Goal: Check status: Check status

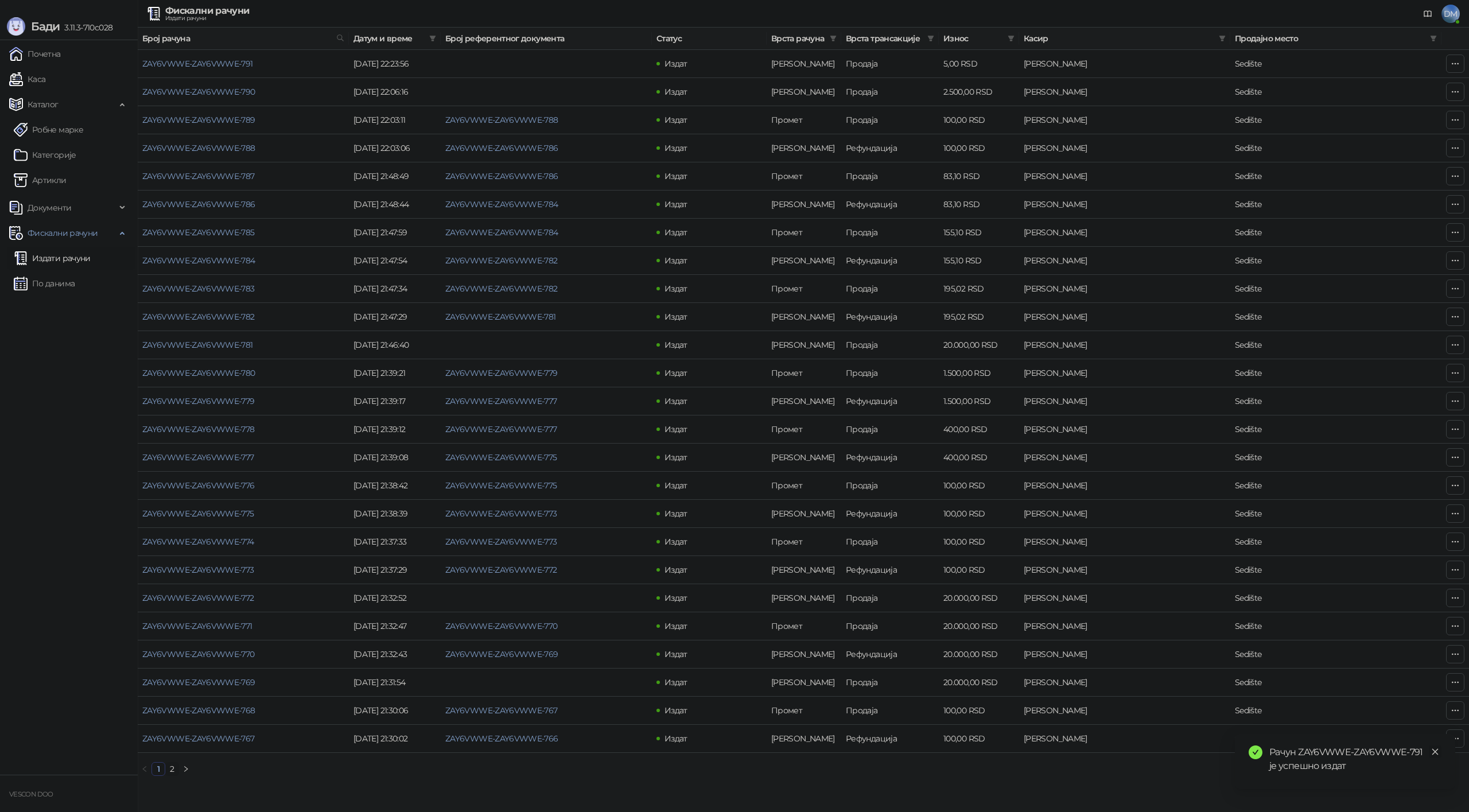
click at [1440, 751] on link "Close" at bounding box center [1435, 752] width 13 height 13
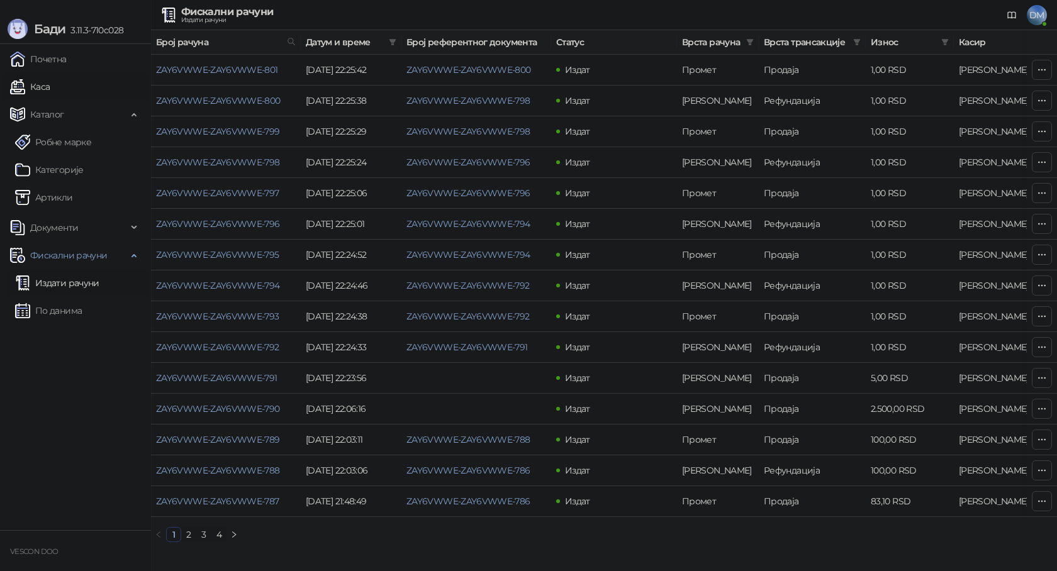
click at [45, 85] on link "Каса" at bounding box center [30, 86] width 40 height 25
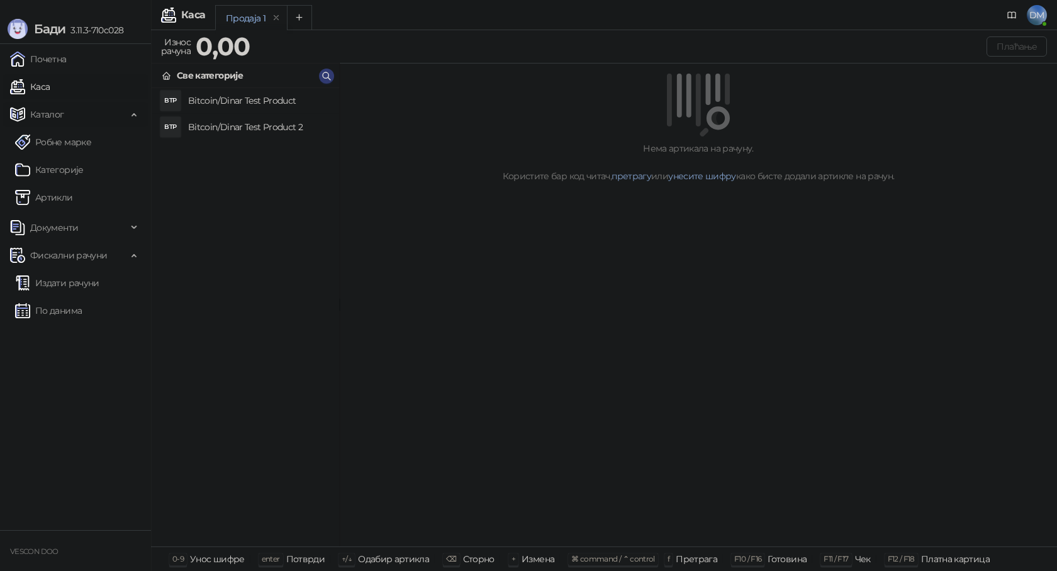
click at [62, 120] on span "Каталог" at bounding box center [47, 114] width 34 height 25
click at [63, 119] on span "Каталог" at bounding box center [68, 114] width 117 height 25
click at [72, 143] on link "Робне марке" at bounding box center [53, 142] width 76 height 25
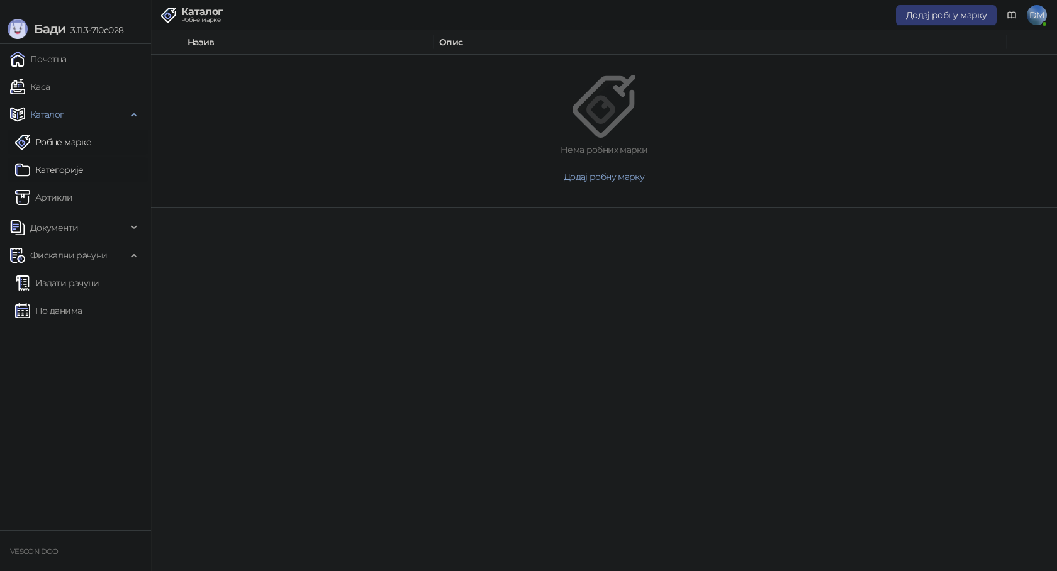
click at [67, 169] on link "Категорије" at bounding box center [49, 169] width 69 height 25
click at [73, 196] on link "Артикли" at bounding box center [44, 197] width 58 height 25
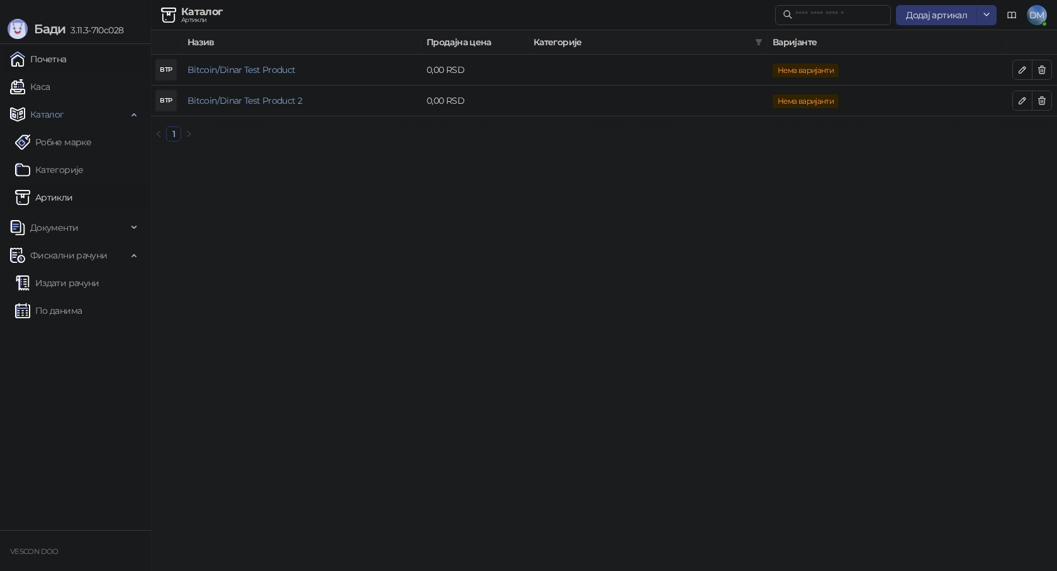
click at [50, 64] on link "Почетна" at bounding box center [38, 59] width 57 height 25
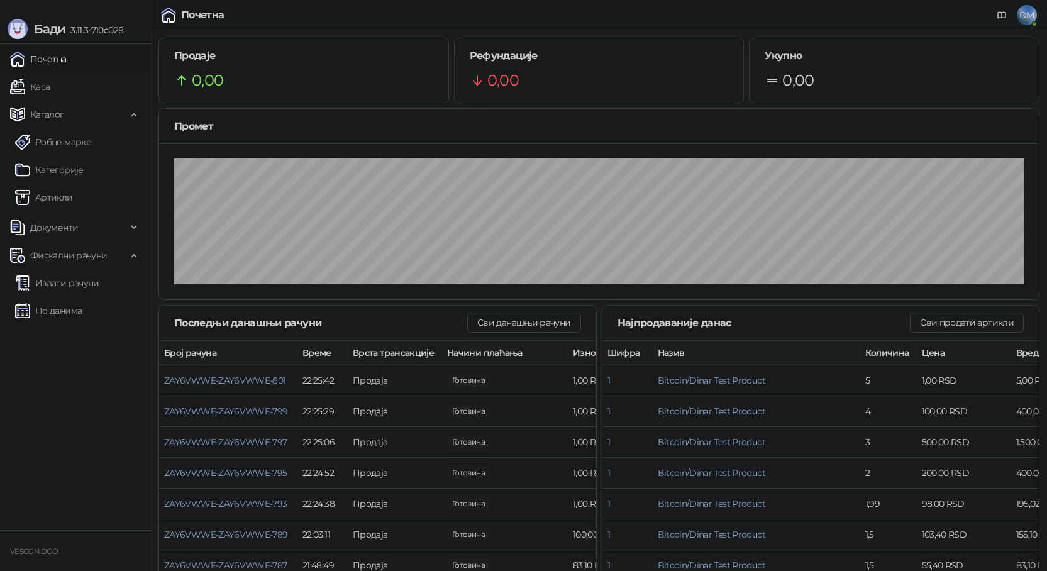
click at [62, 345] on ul "Почетна Каса Каталог Робне марке Категорије Артикли Документи Фискални рачуни И…" at bounding box center [75, 287] width 151 height 486
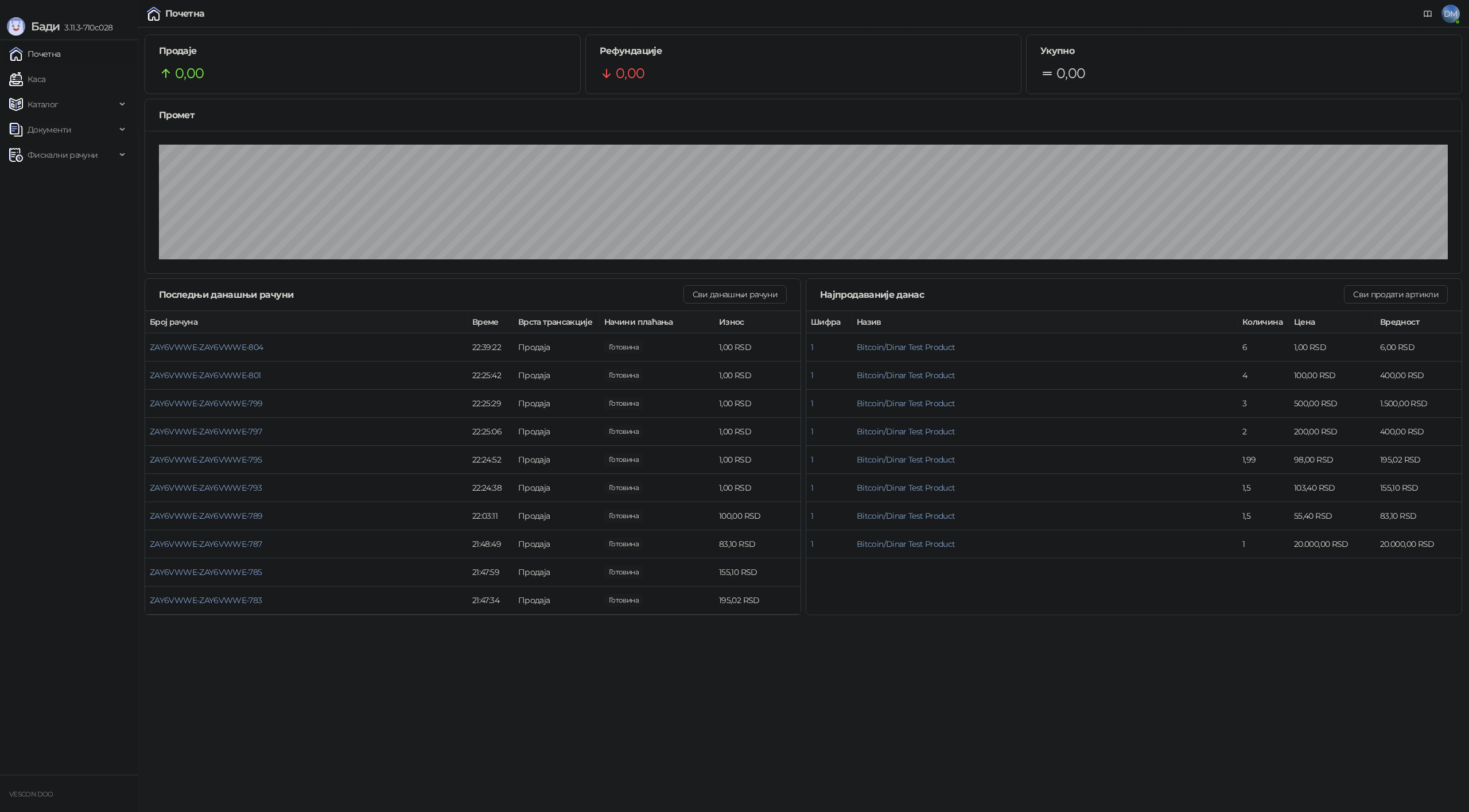
click at [546, 622] on html "Бади 3.11.3-710c028 Почетна Каса Каталог Документи Фискални рачуни VESCON DOO П…" at bounding box center [734, 311] width 1469 height 622
click at [59, 54] on link "Почетна" at bounding box center [35, 54] width 52 height 23
click at [80, 108] on span "Каталог" at bounding box center [62, 104] width 107 height 23
click at [81, 104] on span "Каталог" at bounding box center [62, 104] width 107 height 23
click at [94, 154] on span "Фискални рачуни" at bounding box center [62, 154] width 70 height 23
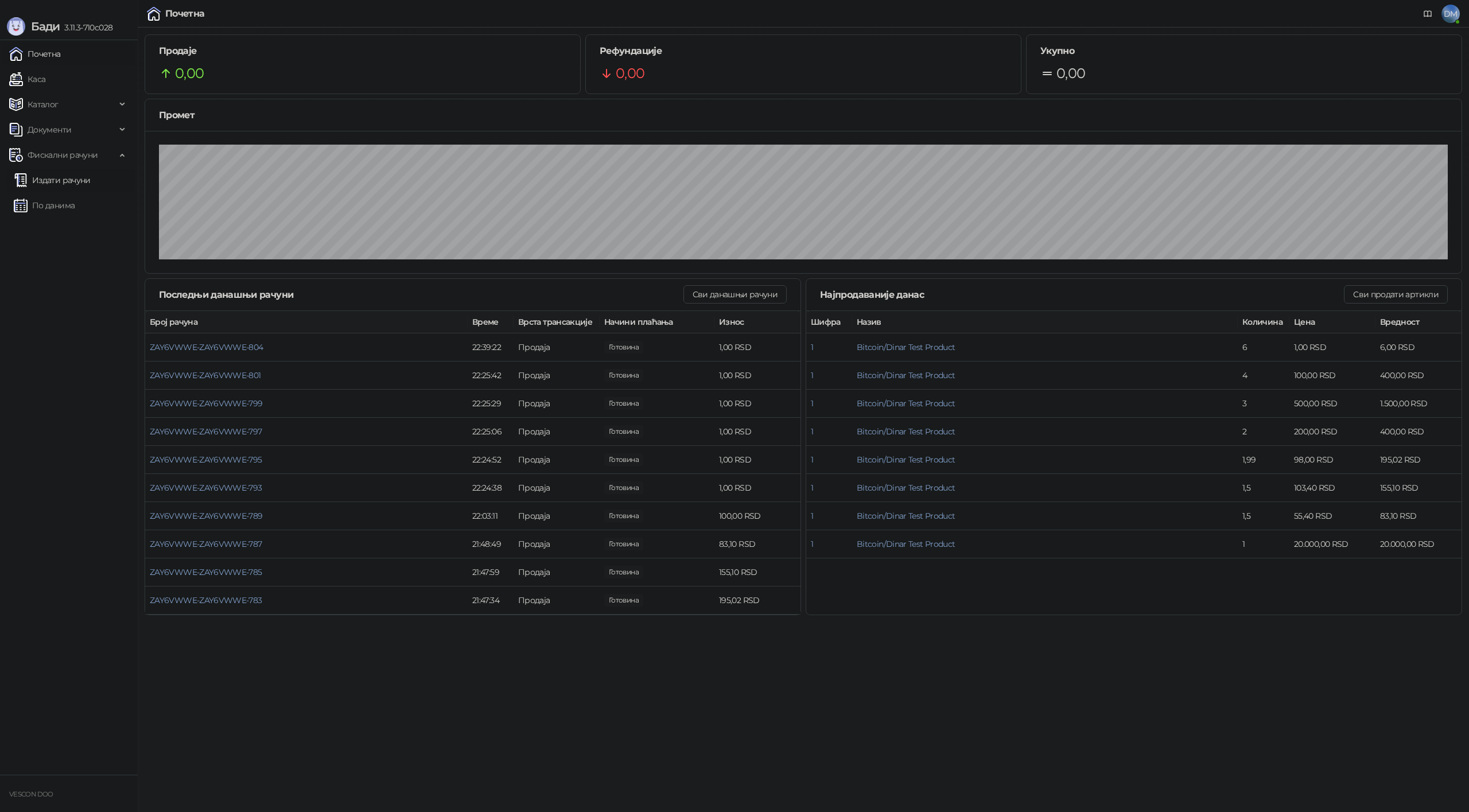
click at [78, 178] on link "Издати рачуни" at bounding box center [52, 180] width 77 height 23
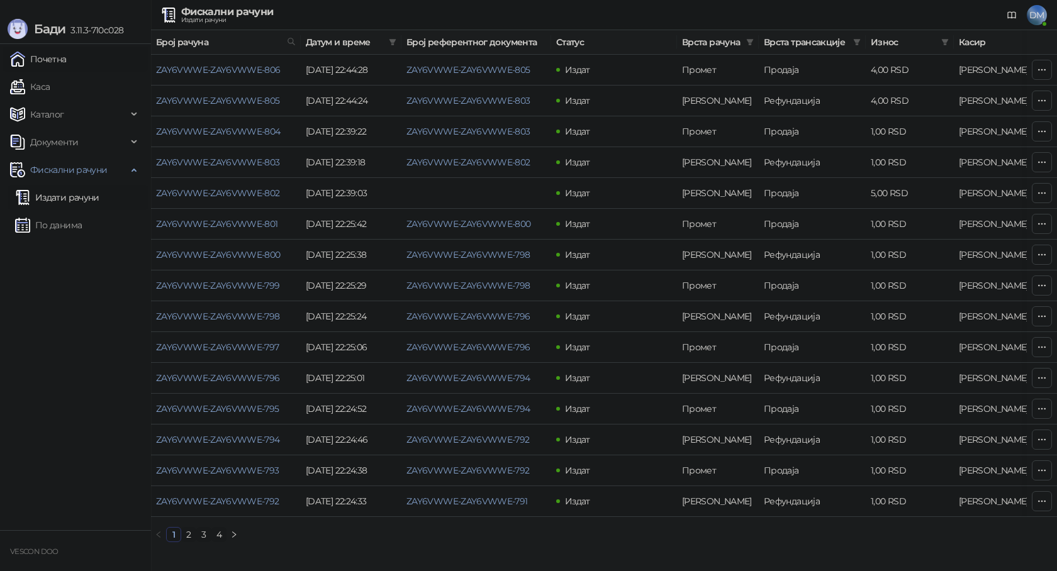
click at [40, 69] on link "Почетна" at bounding box center [38, 59] width 57 height 25
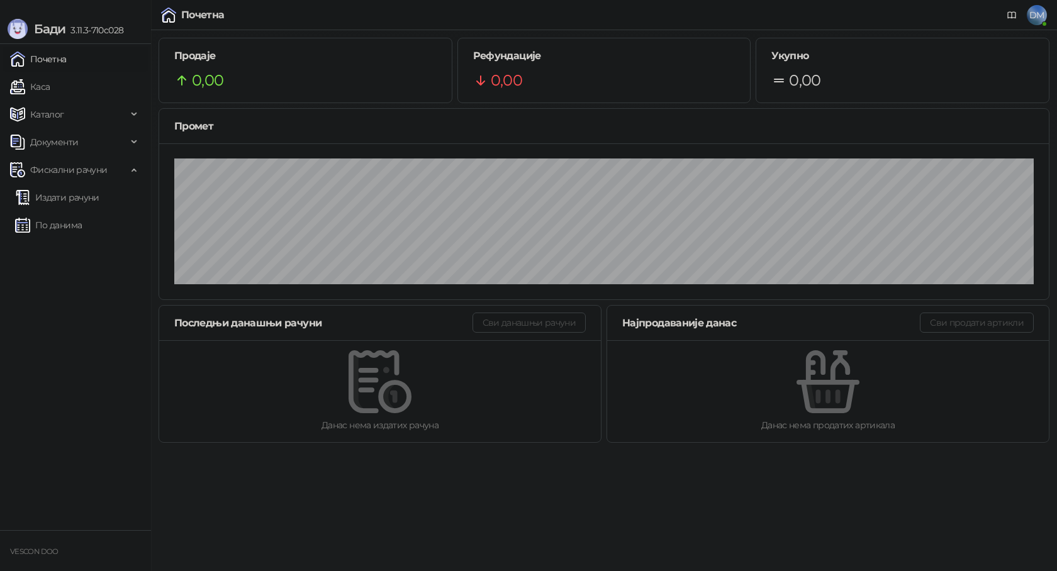
click at [43, 63] on link "Почетна" at bounding box center [38, 59] width 57 height 25
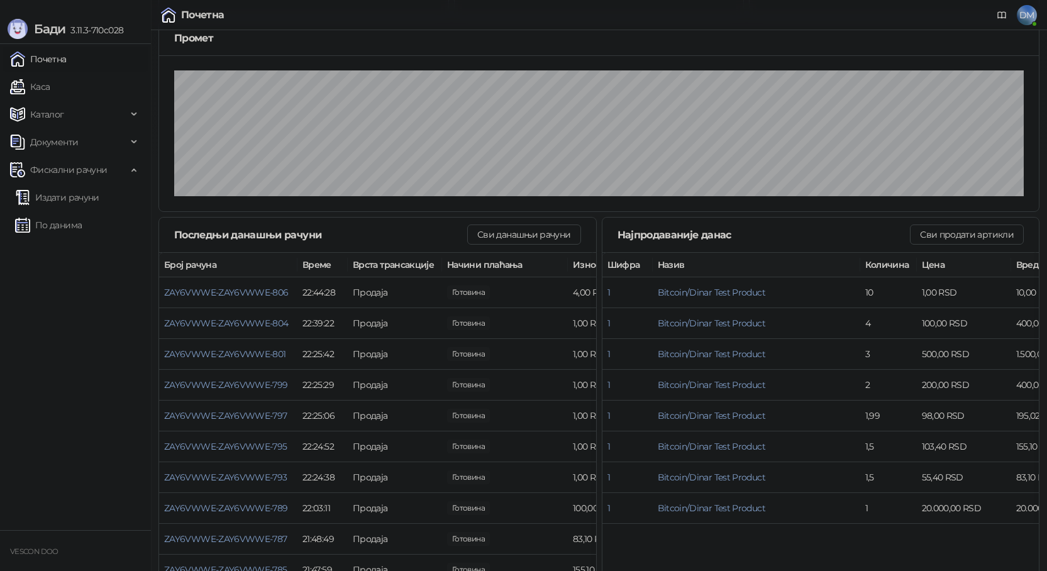
scroll to position [120, 0]
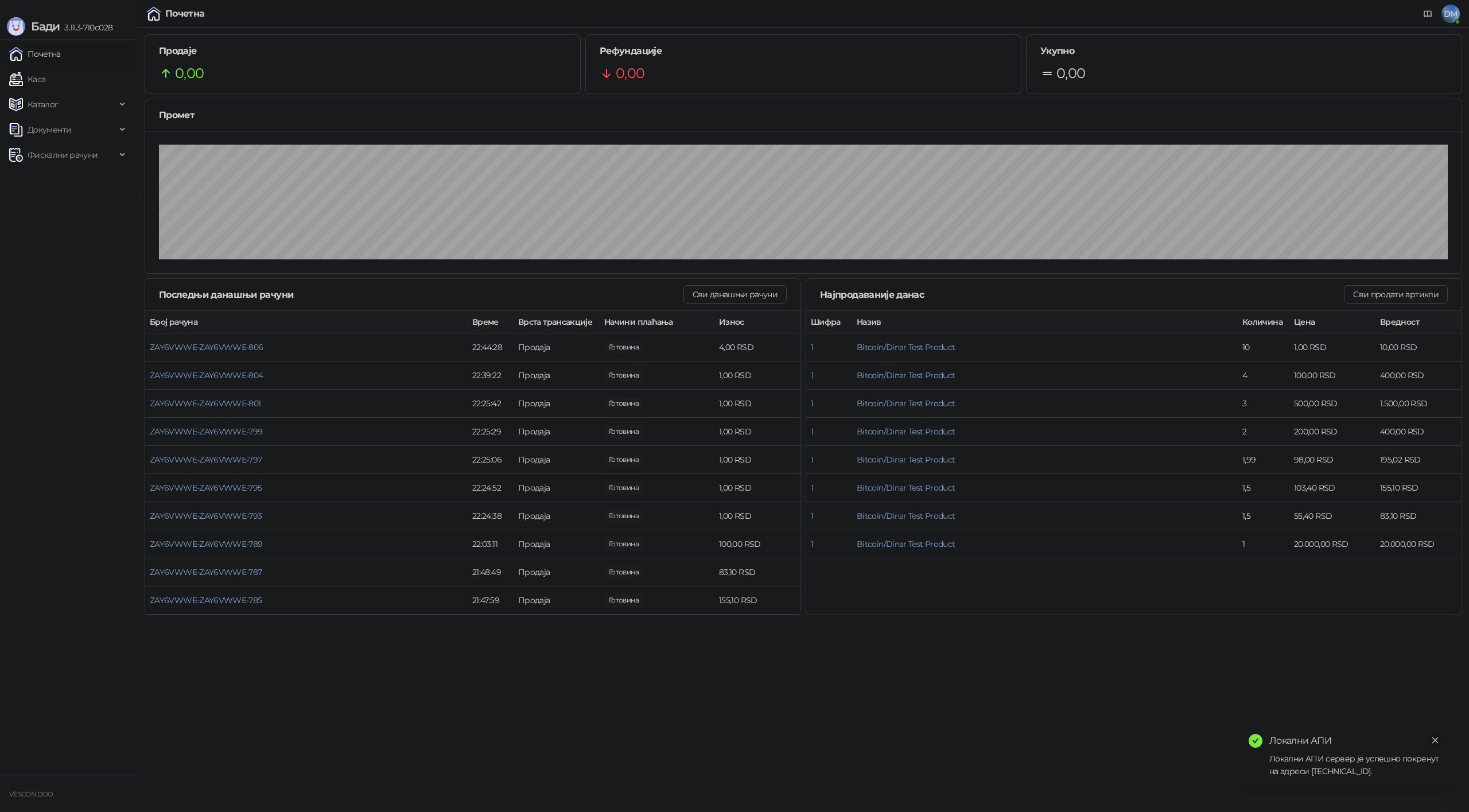
click at [1435, 740] on icon "close" at bounding box center [1435, 740] width 6 height 6
click at [945, 622] on html "[PERSON_NAME] 3.11.3-710c028 Почетна Каса Каталог Документи Фискални рачуни VES…" at bounding box center [734, 311] width 1469 height 622
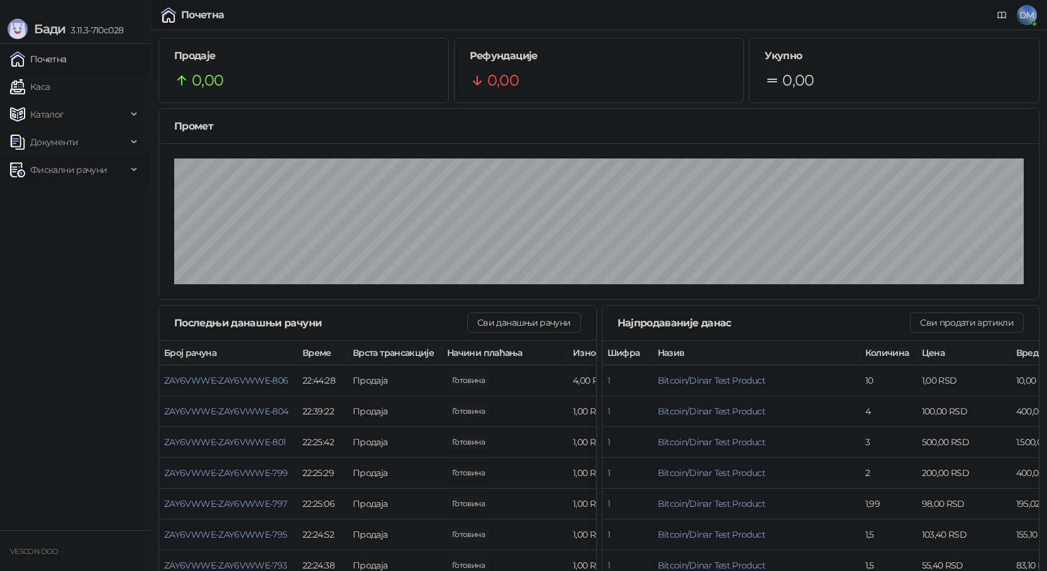
click at [74, 174] on span "Фискални рачуни" at bounding box center [68, 169] width 77 height 25
click at [64, 199] on link "Издати рачуни" at bounding box center [57, 197] width 84 height 25
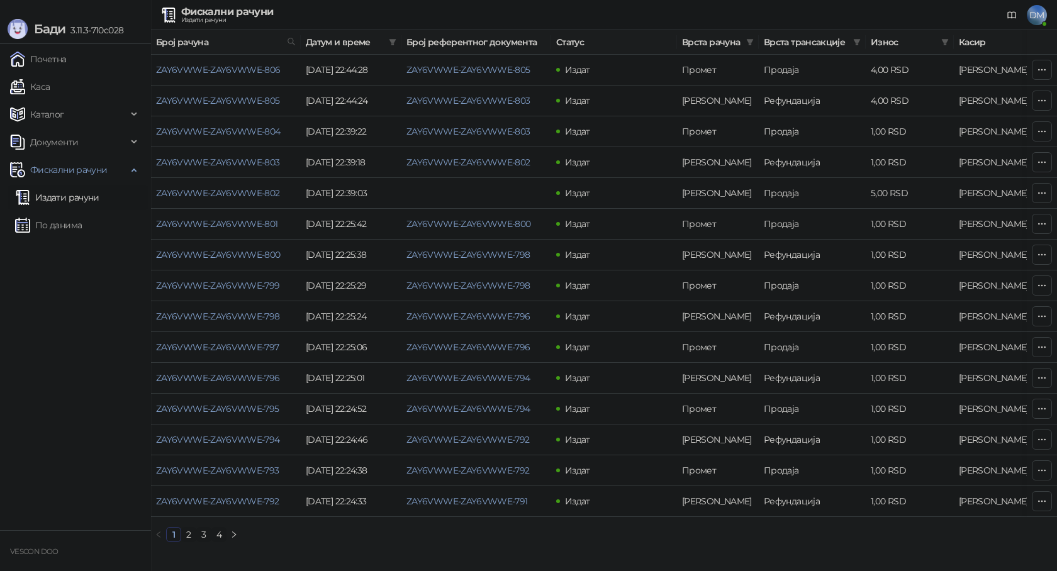
click at [1052, 552] on html "[PERSON_NAME] 3.11.3-710c028 Почетна Каса Каталог Документи Фискални рачуни Изд…" at bounding box center [528, 276] width 1057 height 552
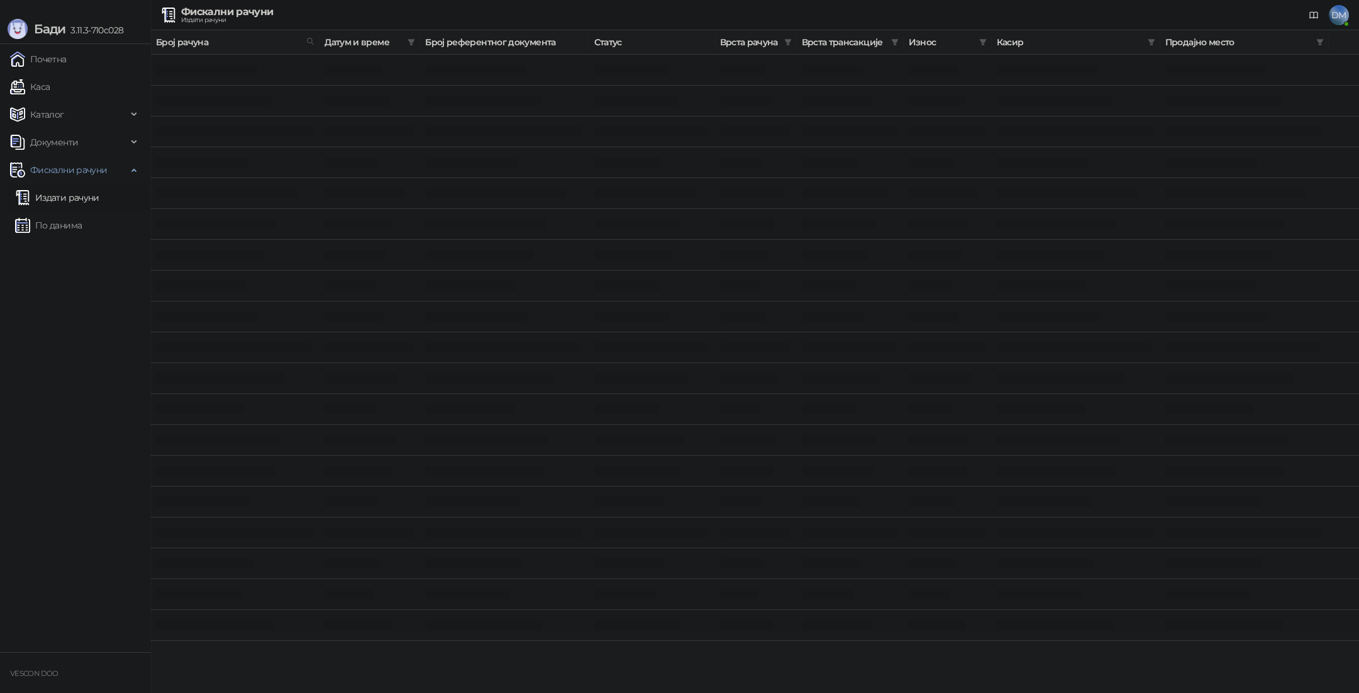
click at [1357, 640] on html "[PERSON_NAME] 3.11.3-710c028 Почетна Каса Каталог Документи Фискални рачуни Изд…" at bounding box center [679, 320] width 1359 height 640
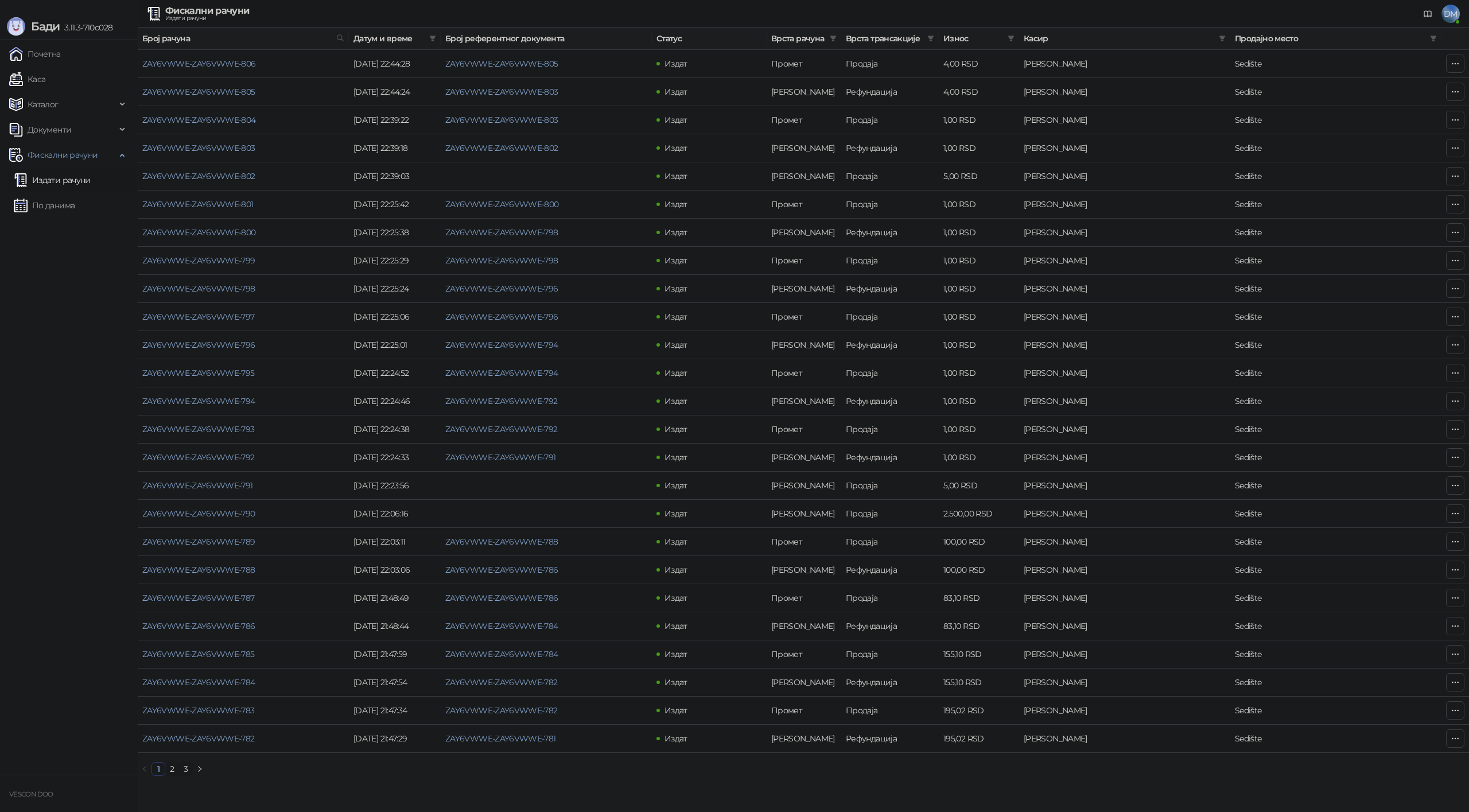
click at [174, 768] on link "2" at bounding box center [172, 769] width 13 height 13
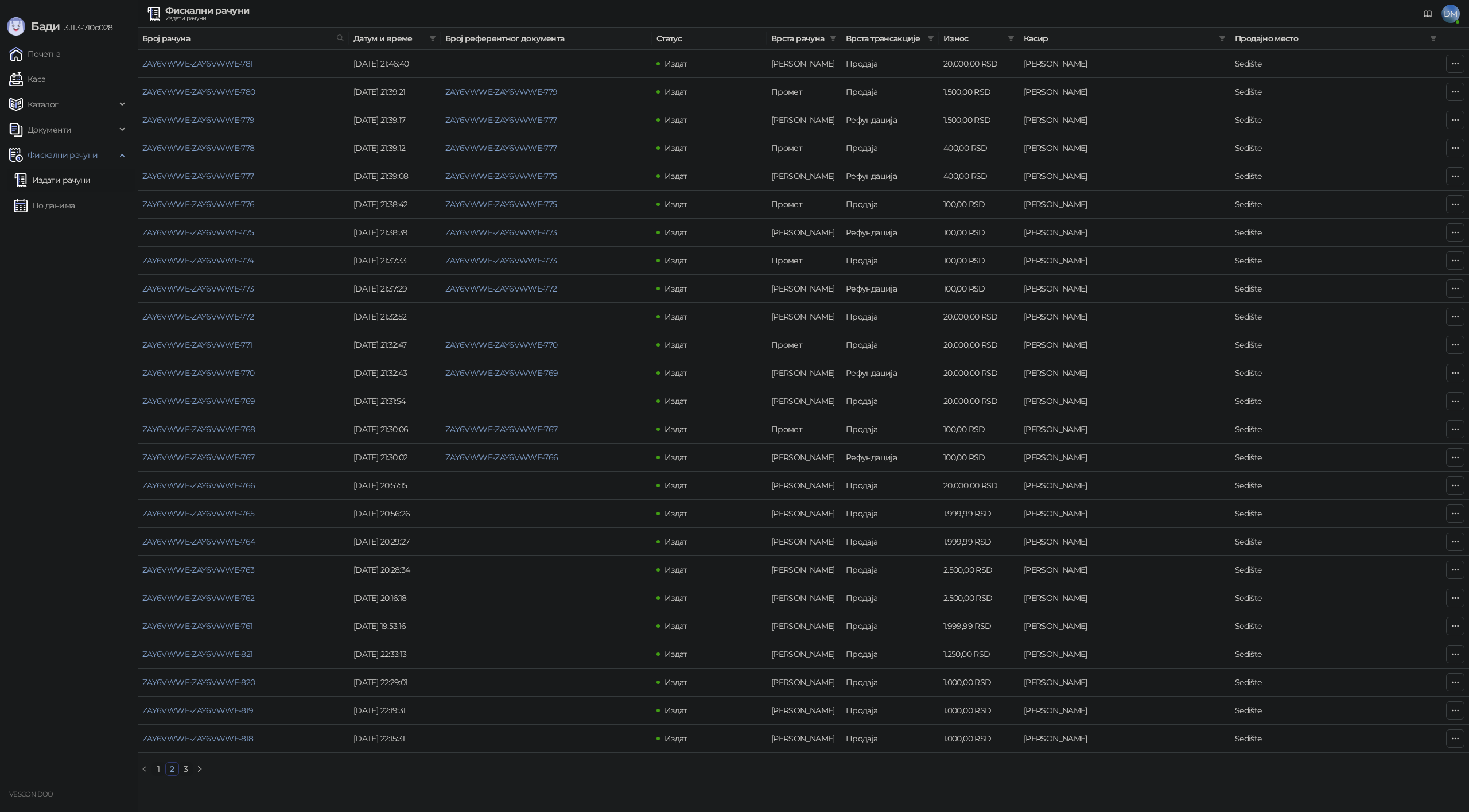
click at [159, 771] on link "1" at bounding box center [159, 769] width 13 height 13
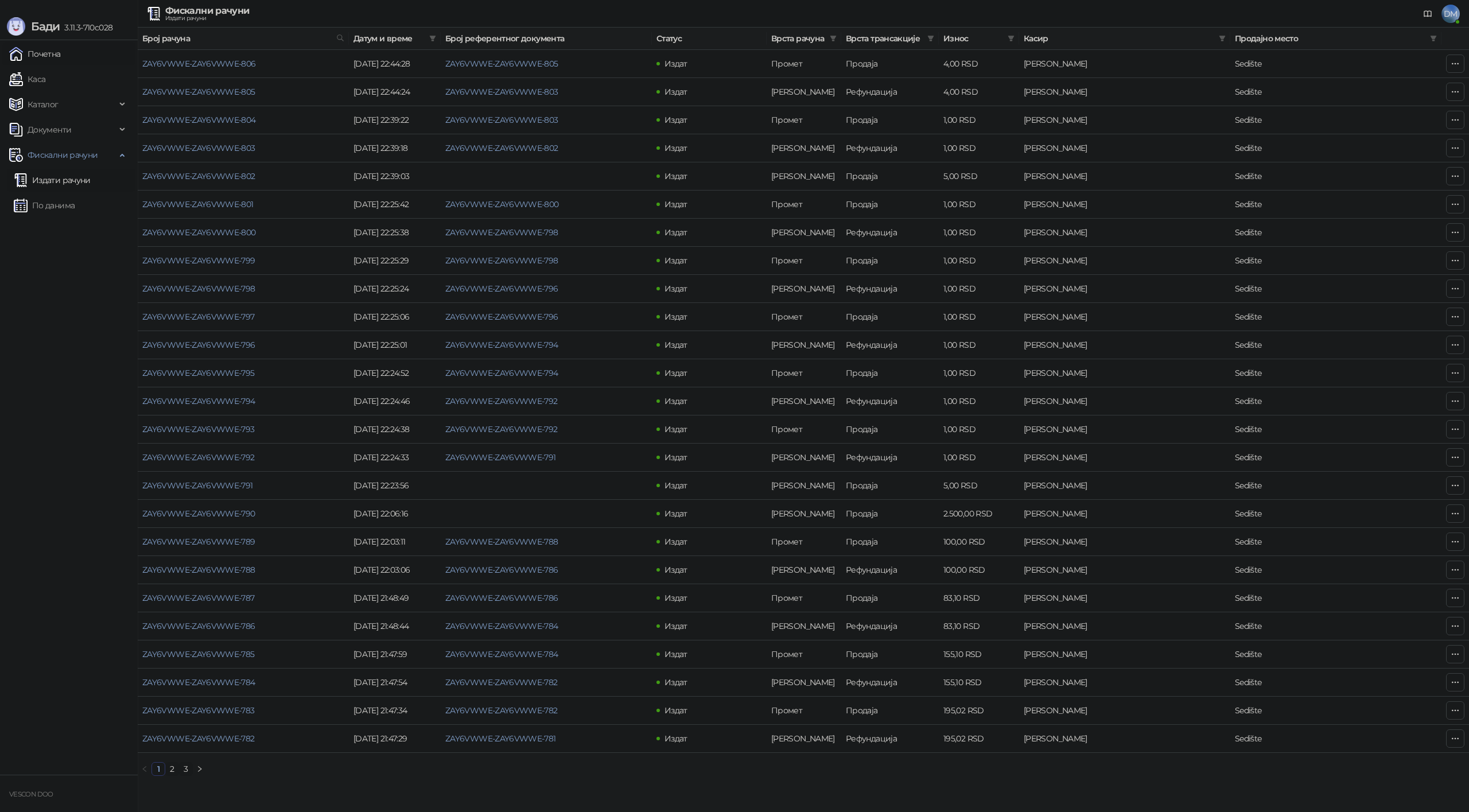
click at [44, 54] on link "Почетна" at bounding box center [35, 54] width 52 height 23
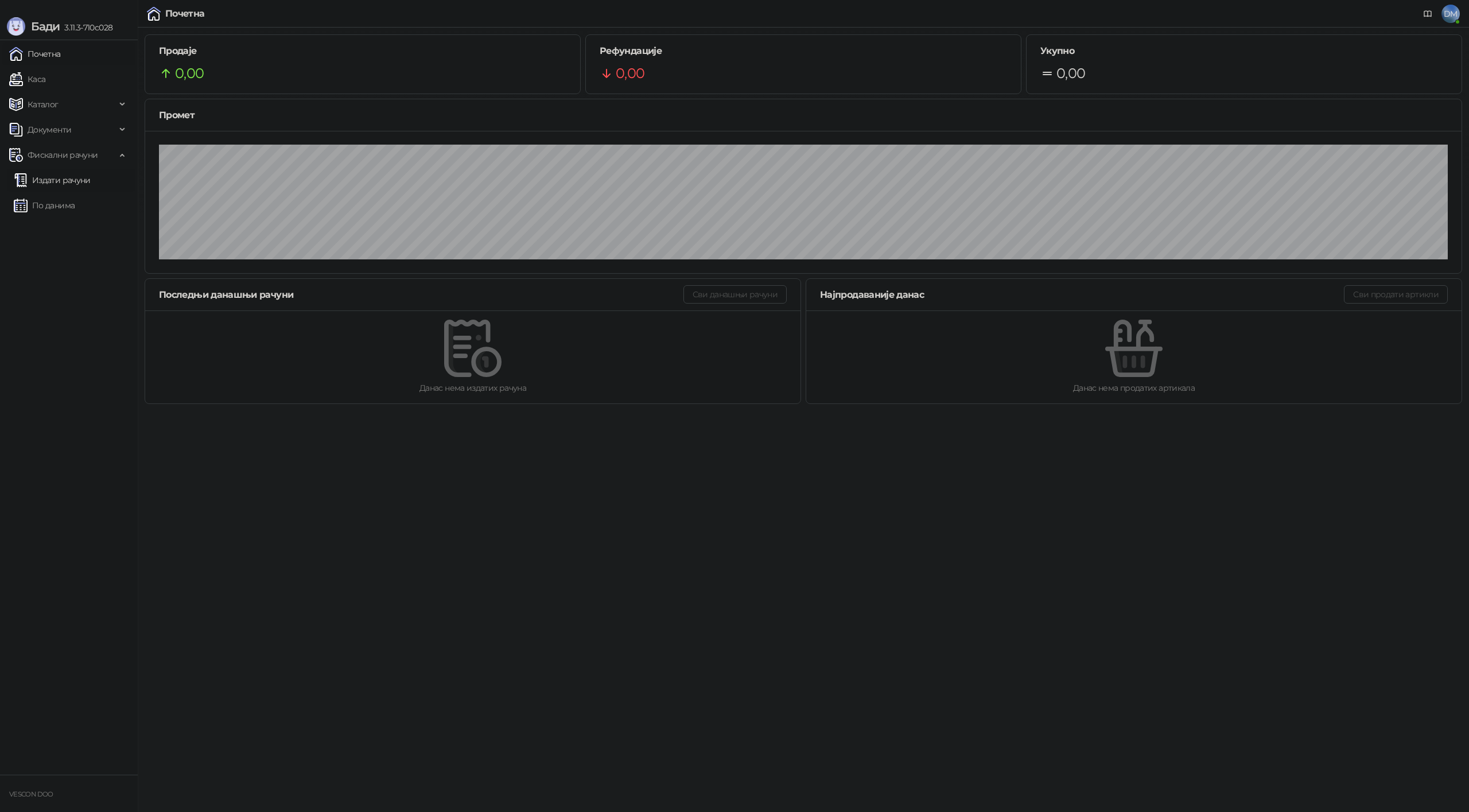
click at [68, 186] on link "Издати рачуни" at bounding box center [52, 180] width 77 height 23
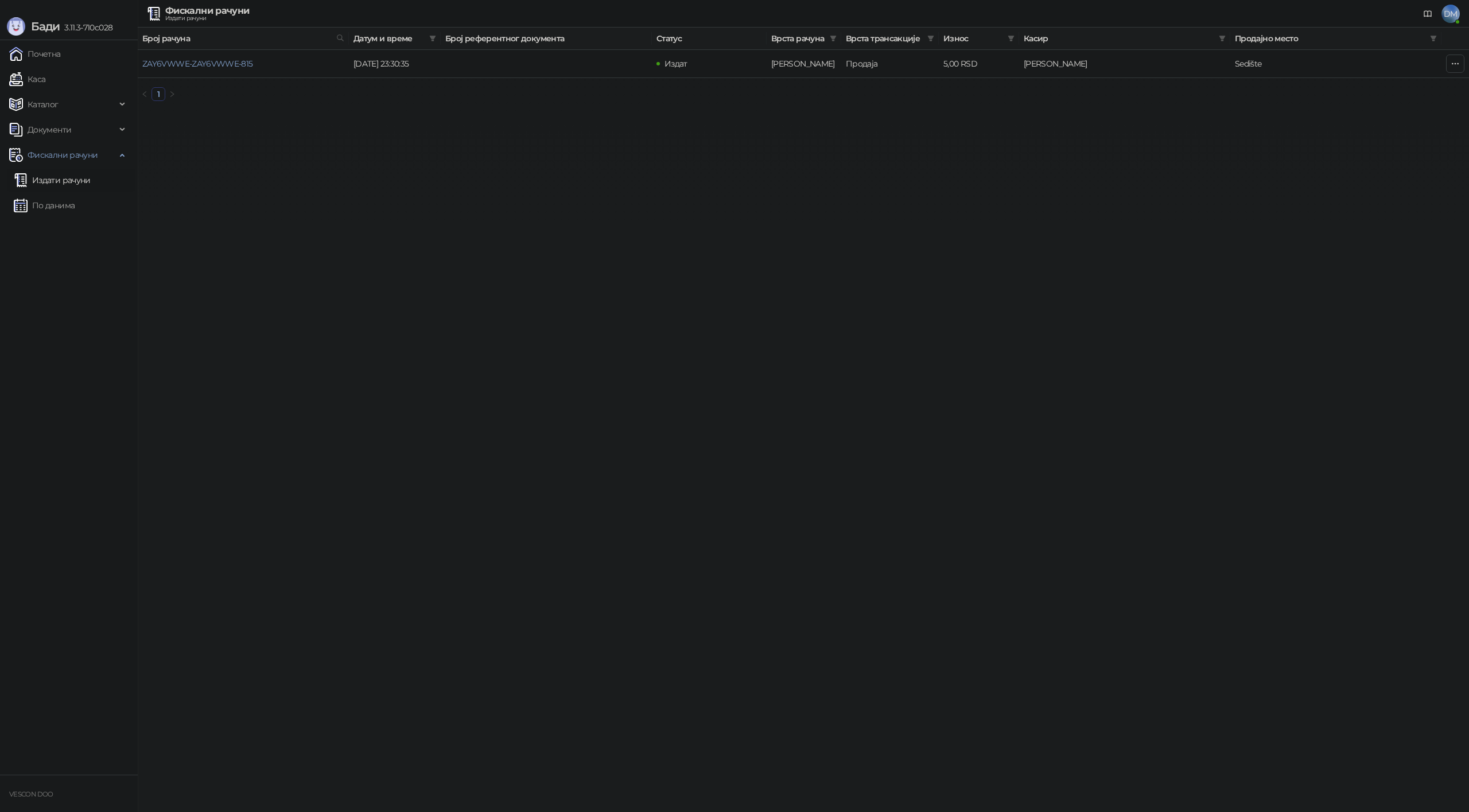
click at [606, 110] on html "[PERSON_NAME] 3.11.3-710c028 Почетна Каса Каталог Документи Фискални рачуни Изд…" at bounding box center [734, 55] width 1469 height 110
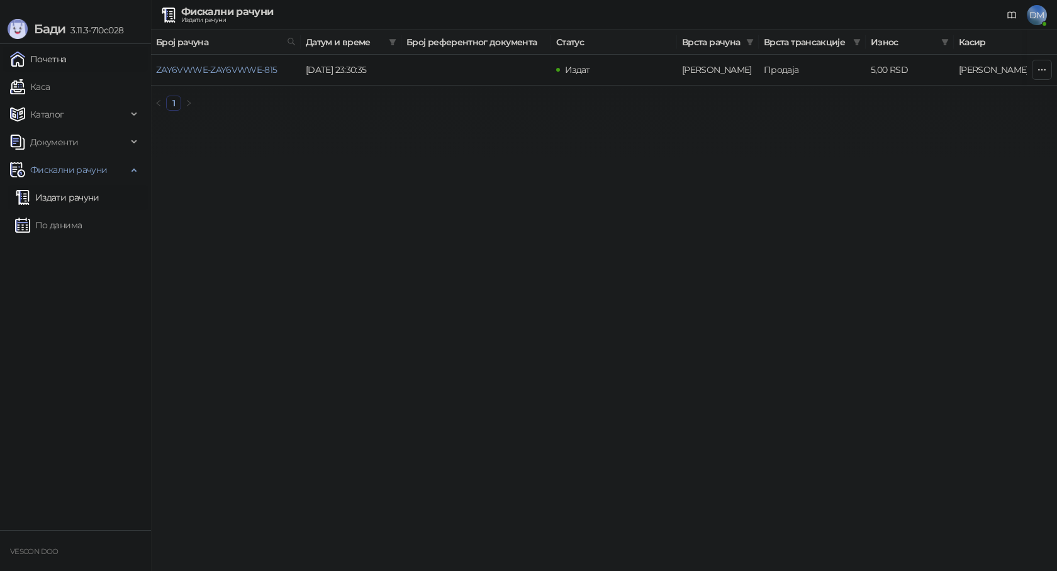
click at [61, 55] on link "Почетна" at bounding box center [38, 59] width 57 height 25
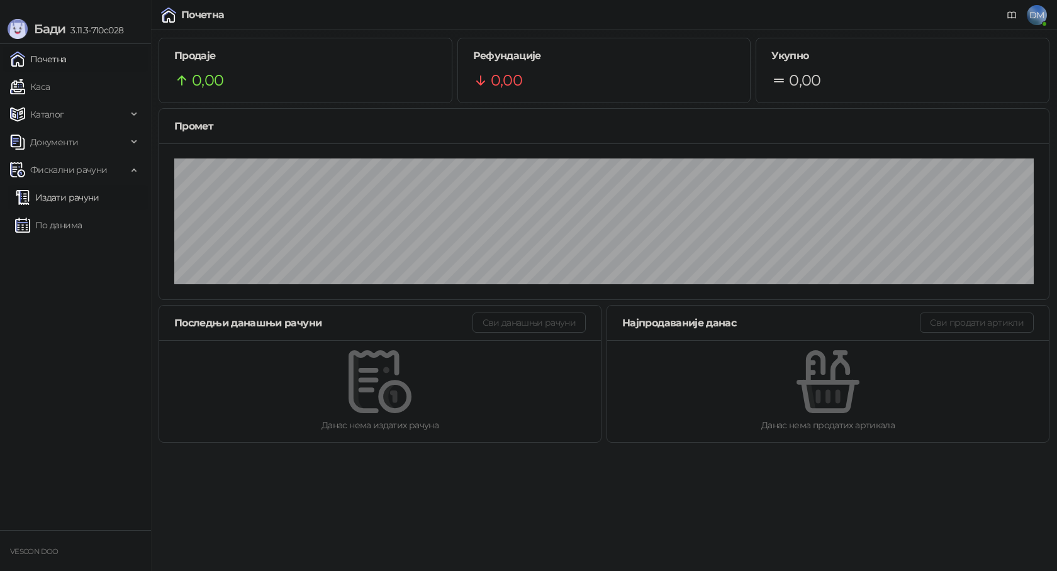
click at [66, 199] on link "Издати рачуни" at bounding box center [57, 197] width 84 height 25
